Goal: Navigation & Orientation: Go to known website

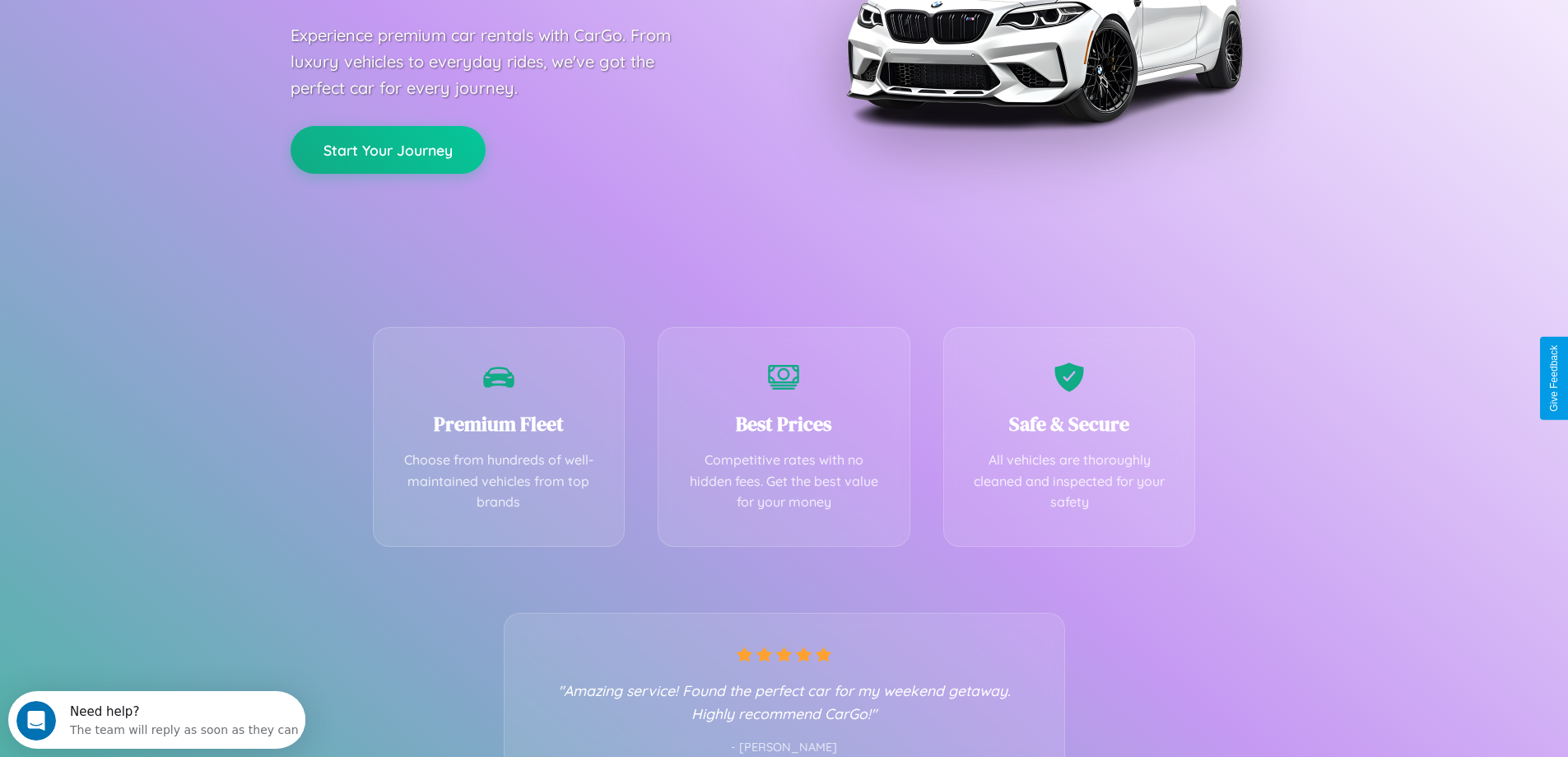
scroll to position [324, 0]
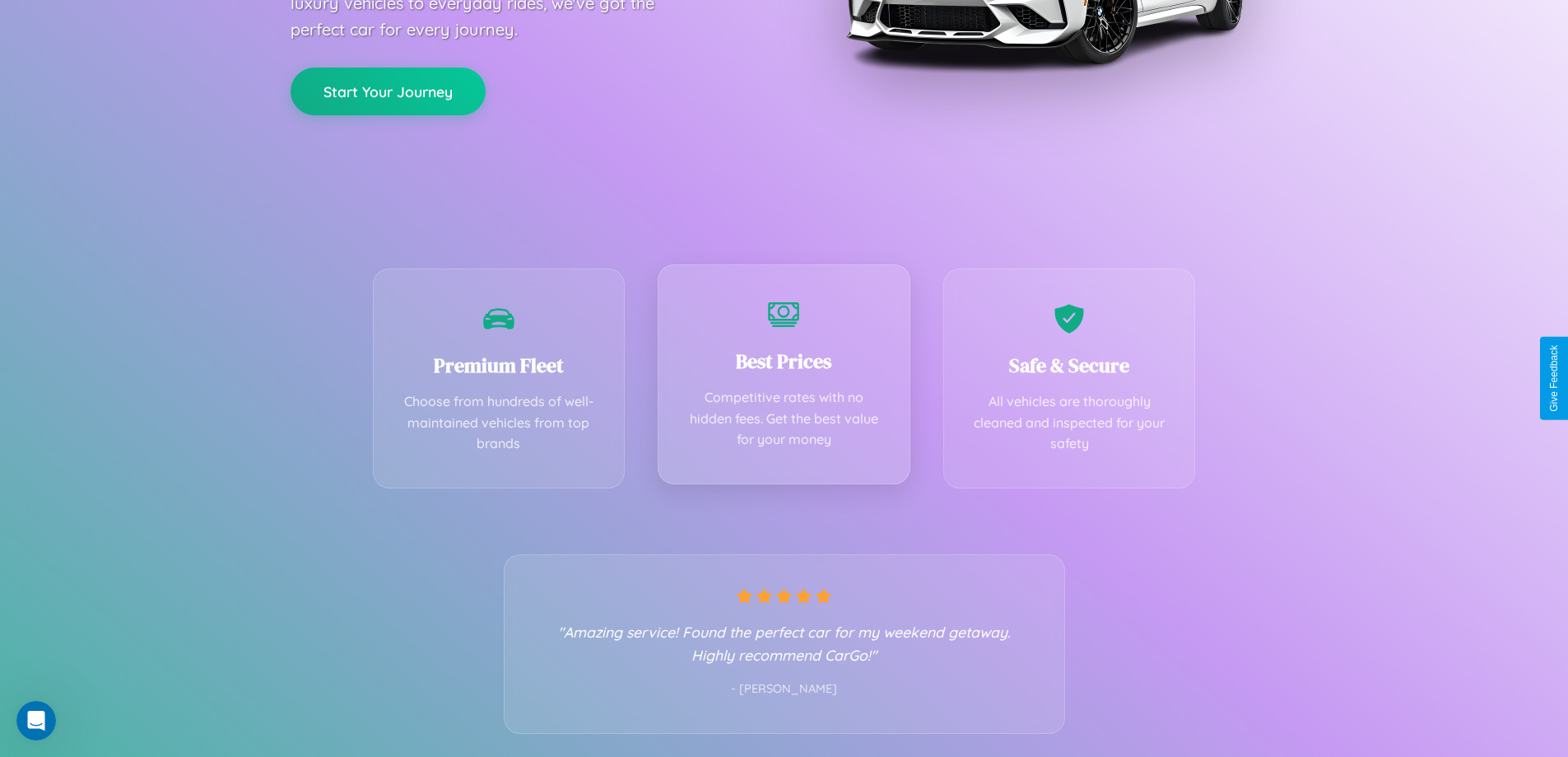
click at [784, 378] on div "Best Prices Competitive rates with no hidden fees. Get the best value for your …" at bounding box center [784, 374] width 253 height 220
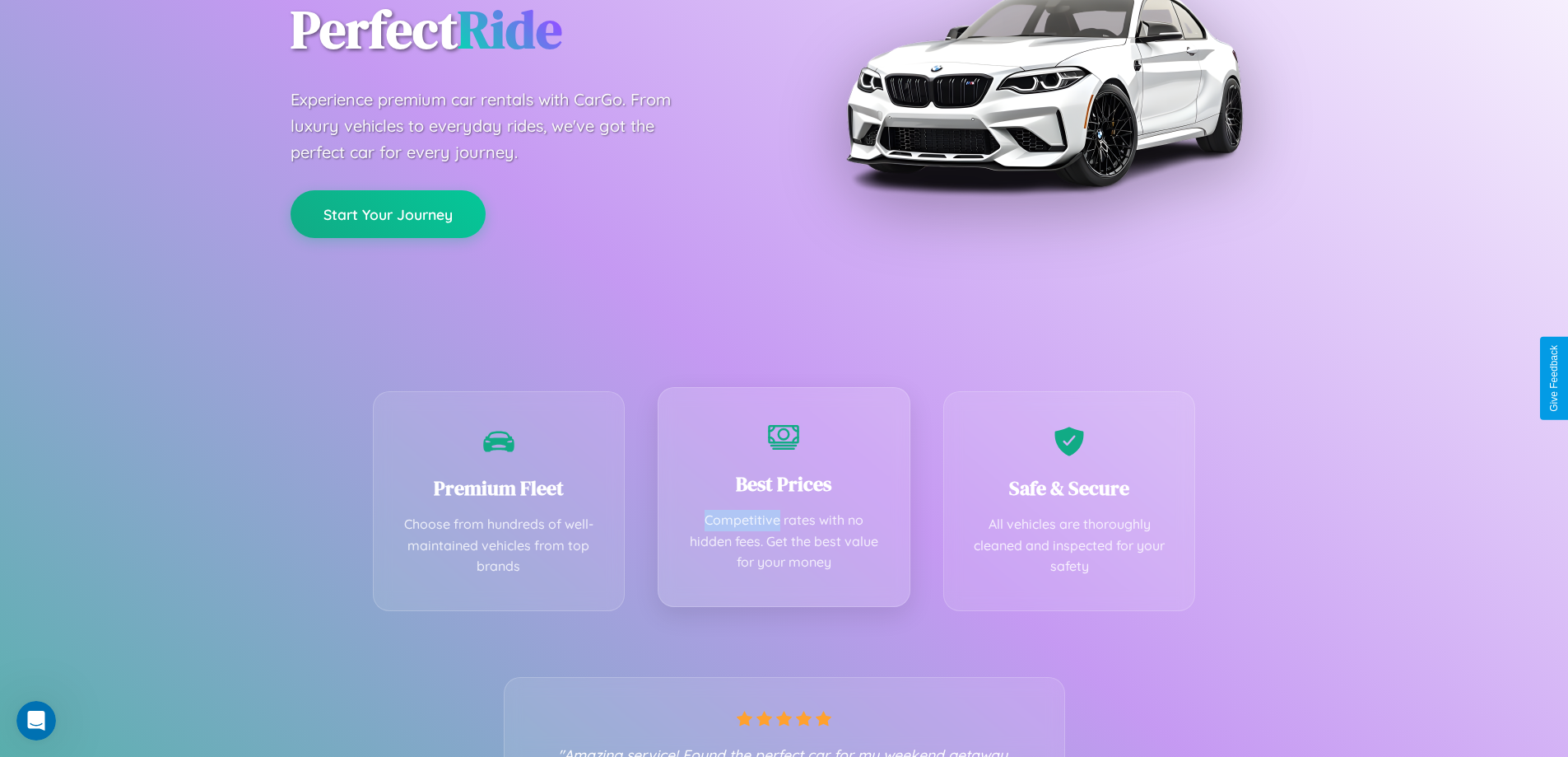
scroll to position [0, 0]
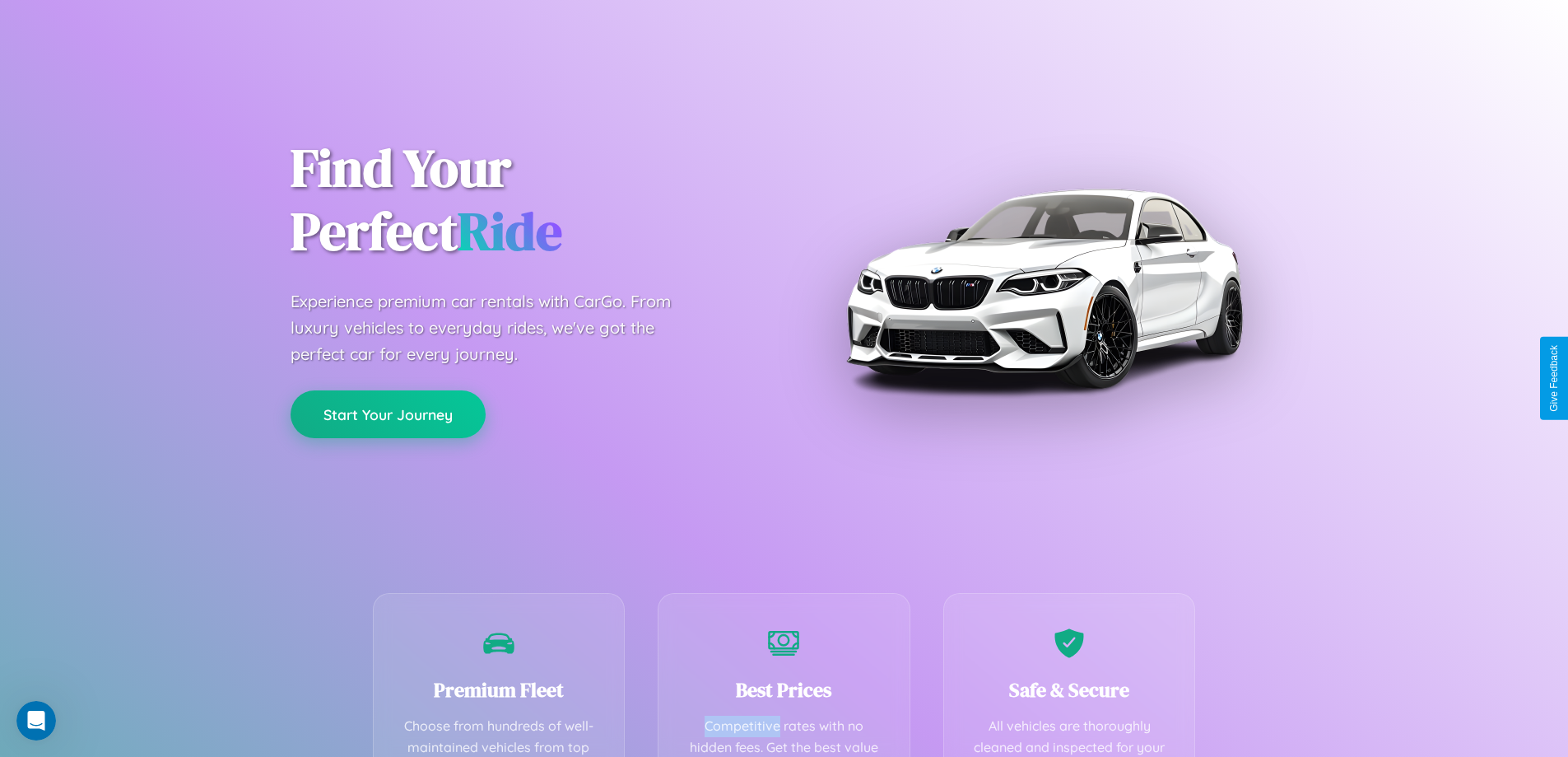
click at [388, 414] on button "Start Your Journey" at bounding box center [388, 414] width 195 height 48
click at [388, 413] on button "Start Your Journey" at bounding box center [388, 414] width 195 height 48
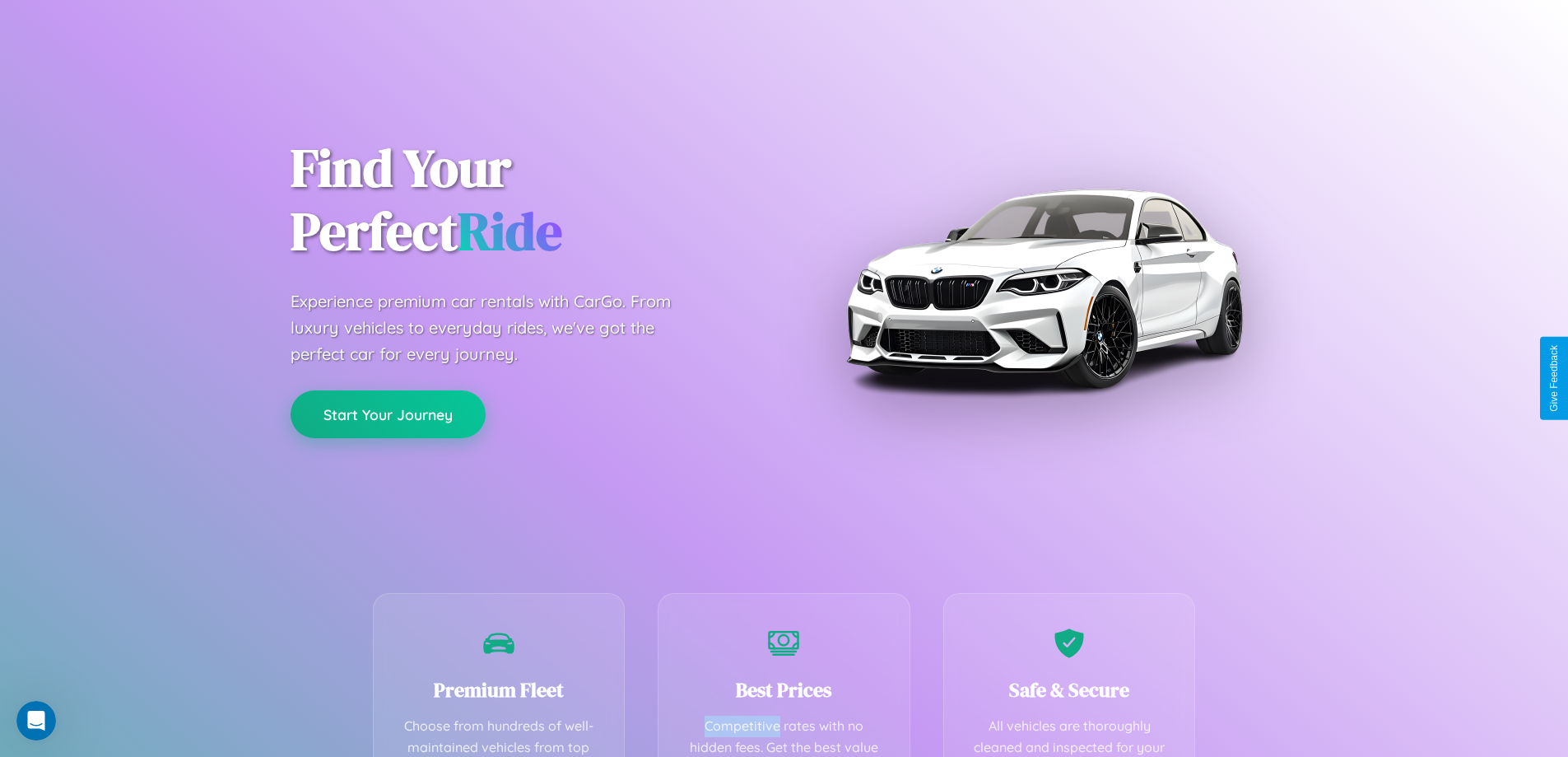
click at [388, 413] on button "Start Your Journey" at bounding box center [388, 414] width 195 height 48
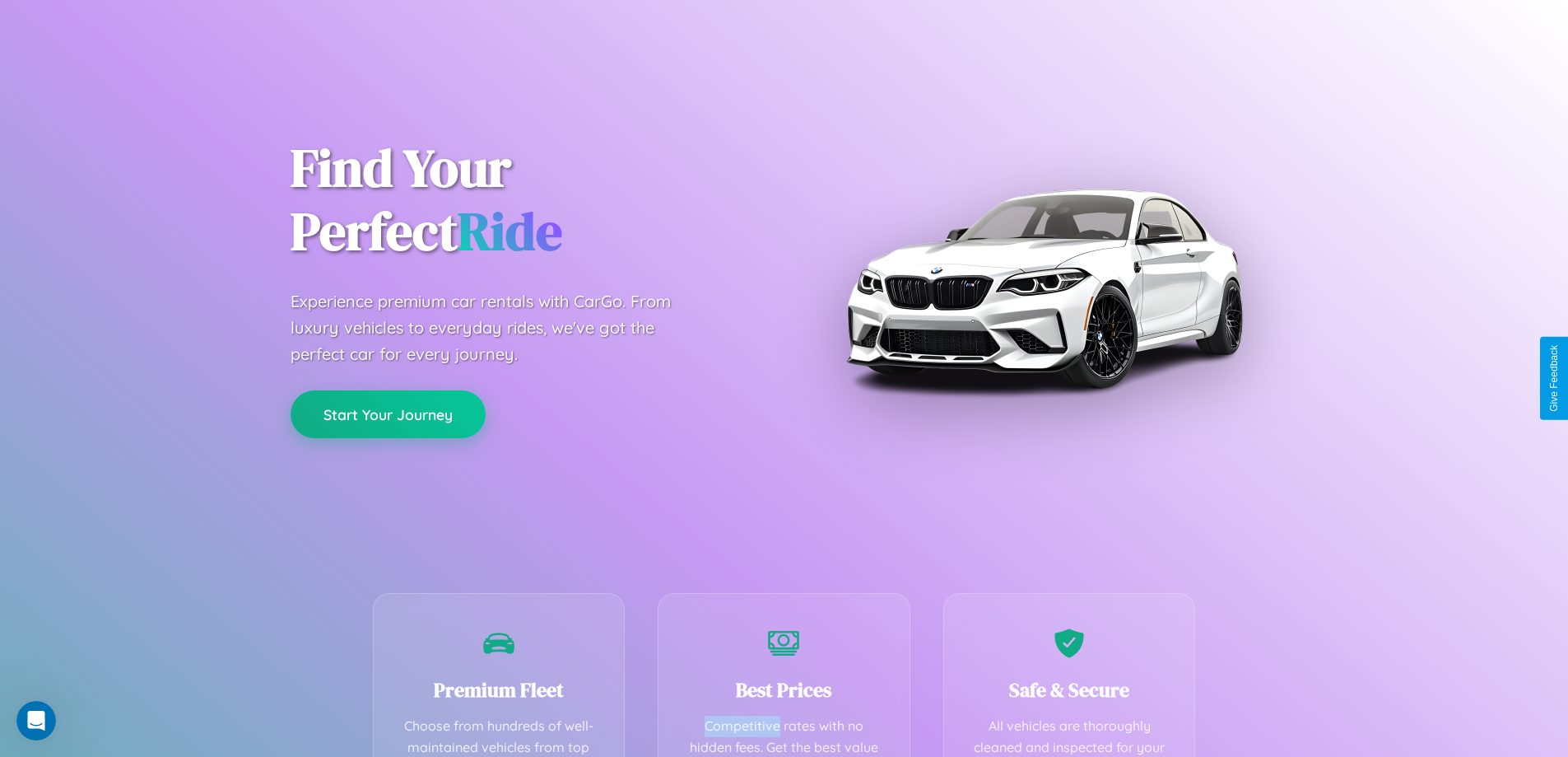
click at [388, 413] on button "Start Your Journey" at bounding box center [388, 414] width 195 height 48
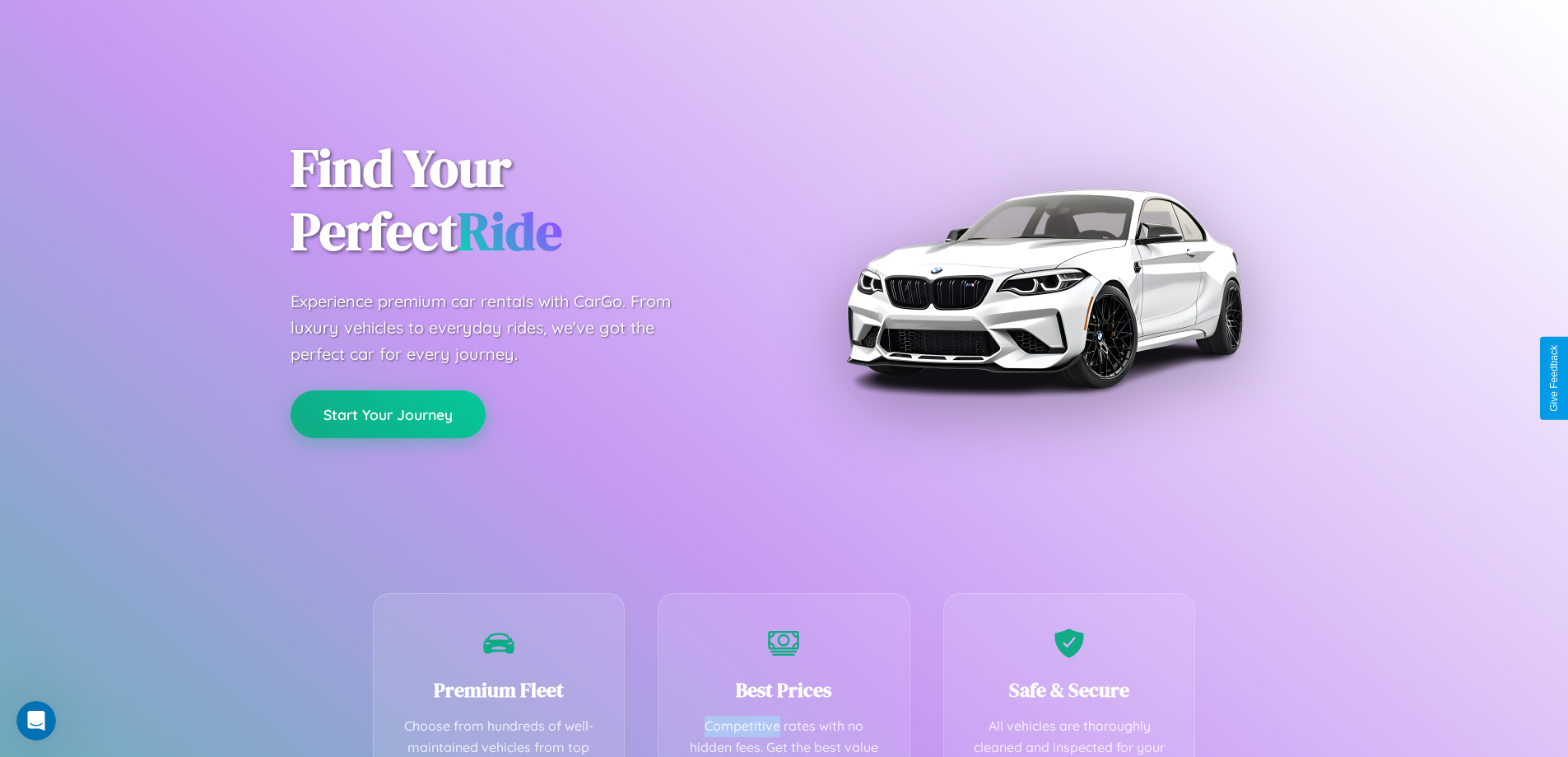
click at [388, 413] on button "Start Your Journey" at bounding box center [388, 414] width 195 height 48
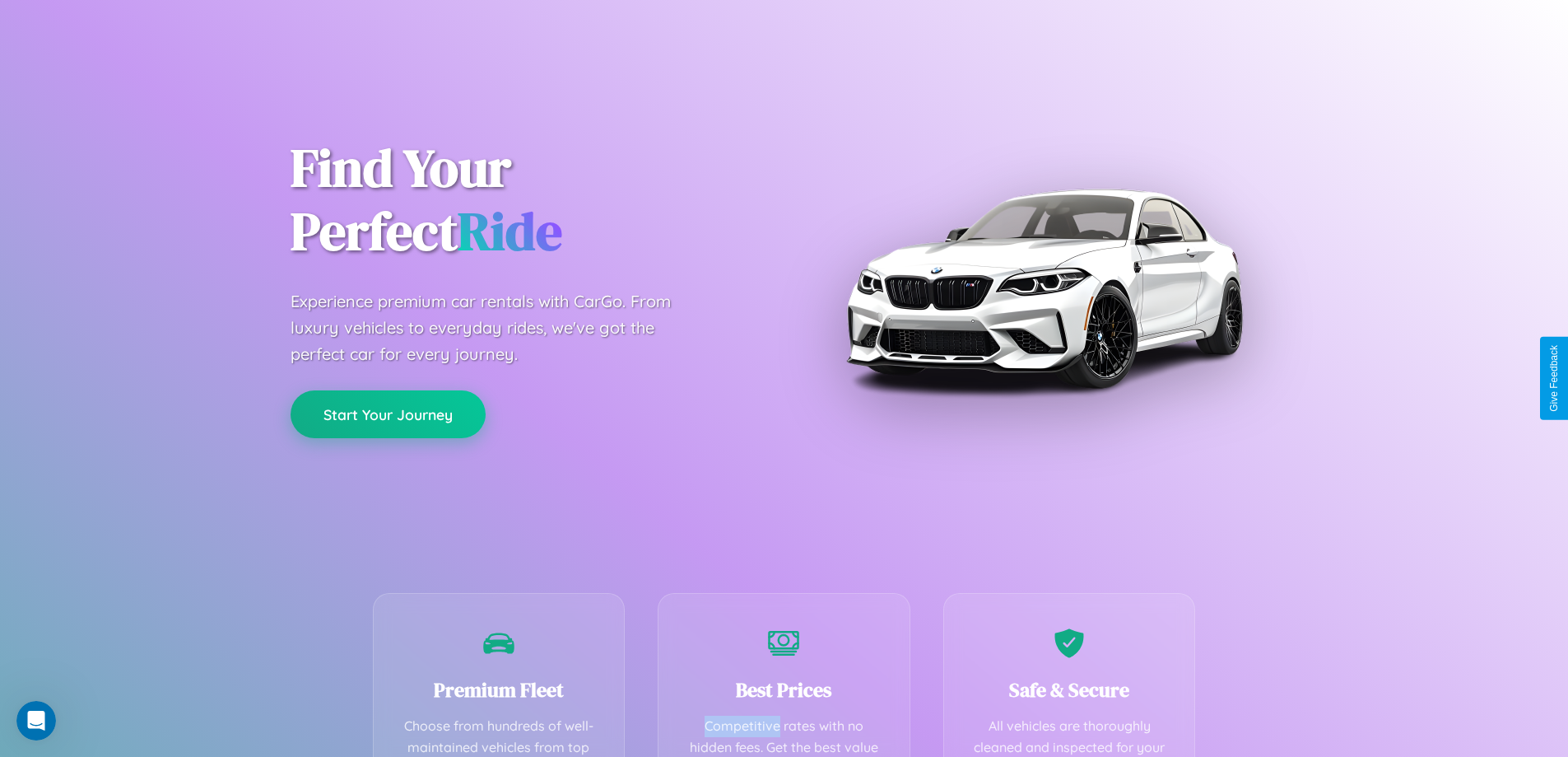
click at [388, 413] on button "Start Your Journey" at bounding box center [388, 414] width 195 height 48
